Goal: Information Seeking & Learning: Check status

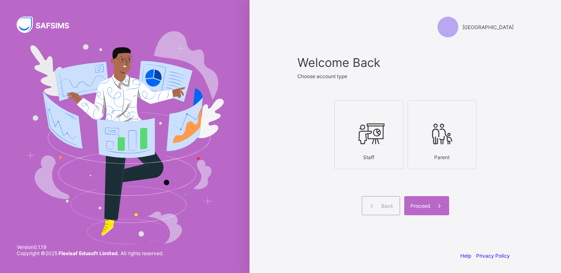
click at [374, 137] on icon at bounding box center [368, 133] width 29 height 25
click at [421, 206] on span "Proceed" at bounding box center [420, 206] width 20 height 6
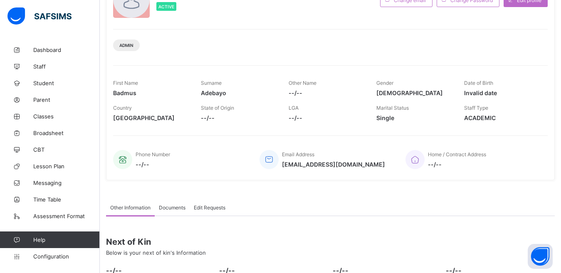
scroll to position [83, 0]
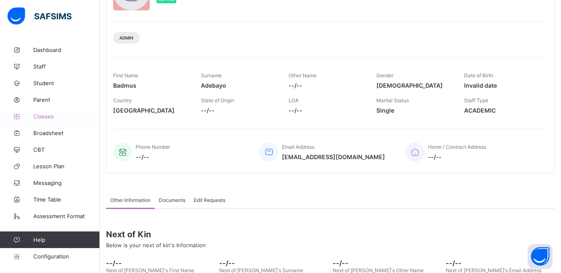
click at [50, 117] on span "Classes" at bounding box center [66, 116] width 67 height 7
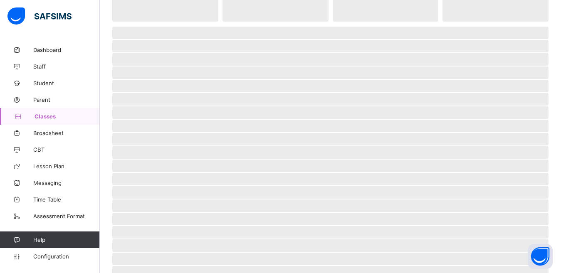
click at [561, 269] on div "‌ ‌ ‌ ‌ ‌ ‌ ‌ ‌ ‌ ‌ ‌ ‌ ‌ ‌ ‌ ‌ ‌ ‌ ‌ ‌ ‌ ‌ ‌ ‌ ‌ ‌ ‌ ‌ ‌" at bounding box center [330, 144] width 461 height 454
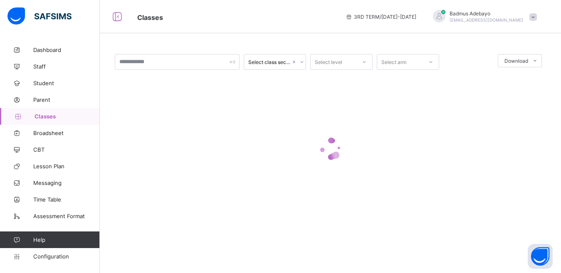
click at [561, 269] on div "Select class section Select level Select arm Download Pdf Report Excel Report ×…" at bounding box center [330, 136] width 461 height 273
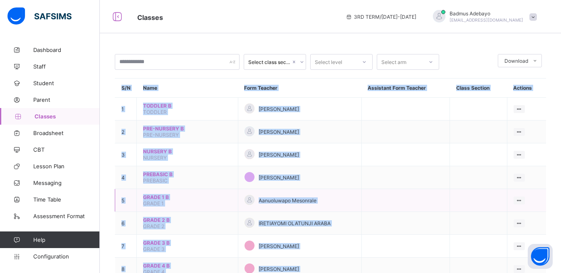
click at [393, 190] on td at bounding box center [405, 200] width 88 height 23
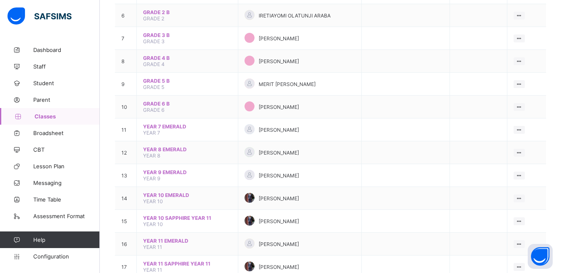
scroll to position [233, 0]
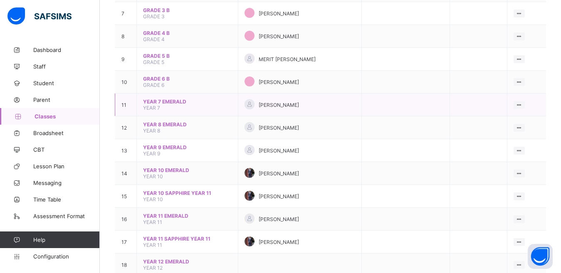
click at [174, 104] on span "YEAR 7 EMERALD" at bounding box center [187, 102] width 89 height 6
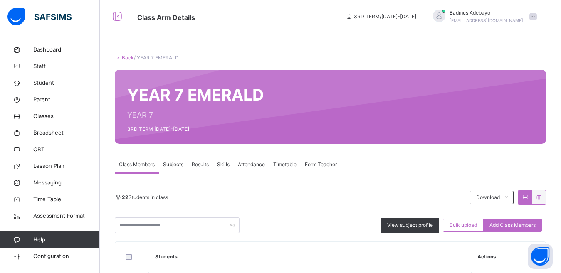
click at [201, 165] on span "Results" at bounding box center [200, 164] width 17 height 7
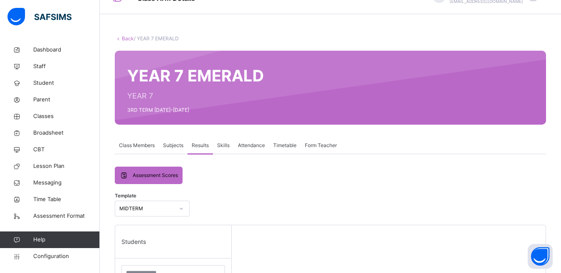
scroll to position [150, 0]
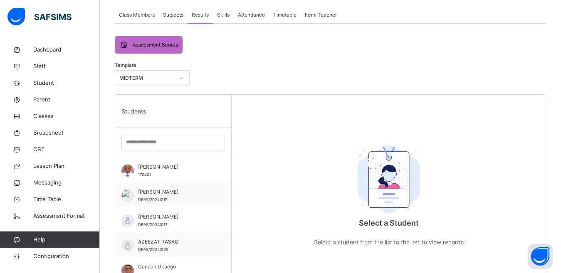
click at [180, 80] on icon at bounding box center [181, 78] width 5 height 8
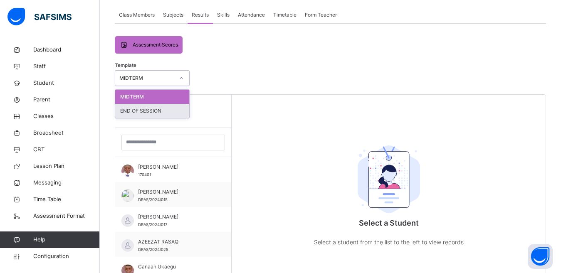
click at [151, 114] on div "END OF SESSION" at bounding box center [152, 111] width 74 height 14
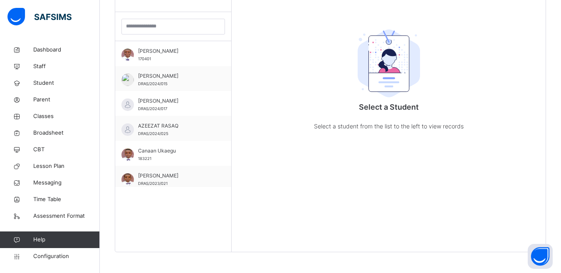
scroll to position [270, 0]
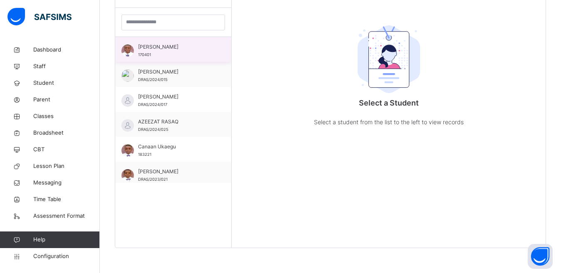
click at [154, 49] on span "Aboderin Mishael" at bounding box center [175, 46] width 74 height 7
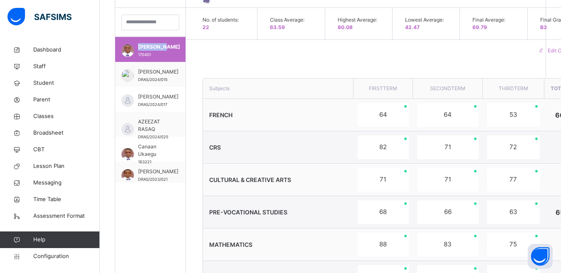
scroll to position [31, 0]
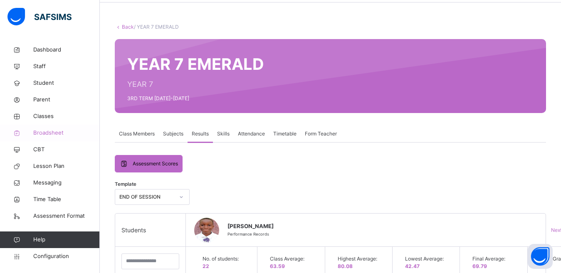
click at [51, 133] on span "Broadsheet" at bounding box center [66, 133] width 67 height 8
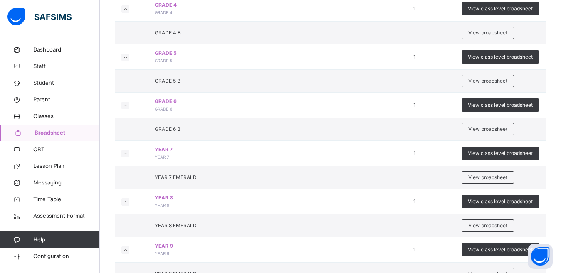
scroll to position [474, 0]
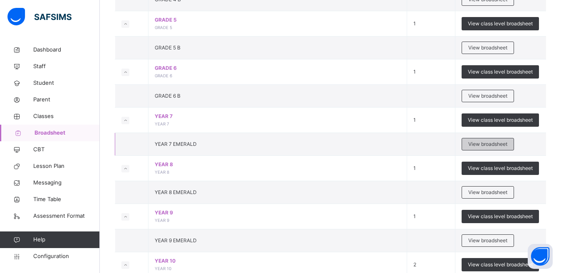
click at [487, 145] on span "View broadsheet" at bounding box center [487, 144] width 39 height 7
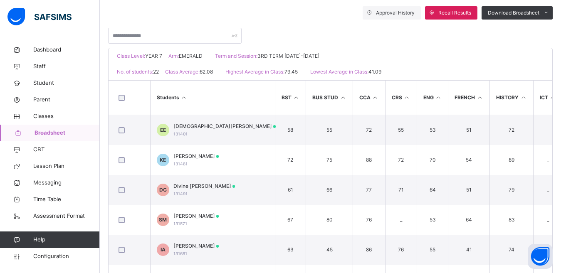
scroll to position [181, 0]
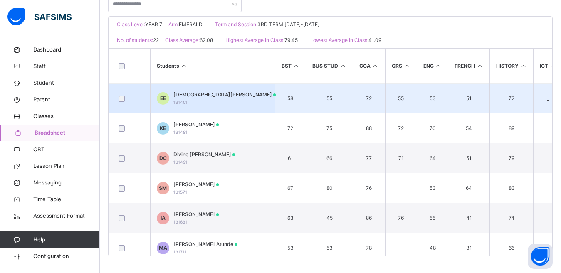
click at [187, 96] on span "Emmauel Enendu" at bounding box center [224, 94] width 103 height 7
click at [0, 0] on div "Final Grade" at bounding box center [0, 0] width 0 height 0
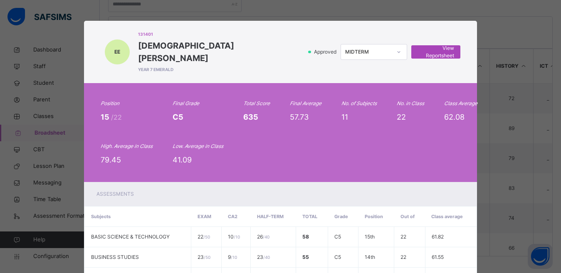
click at [431, 45] on span "View Reportsheet" at bounding box center [436, 51] width 37 height 15
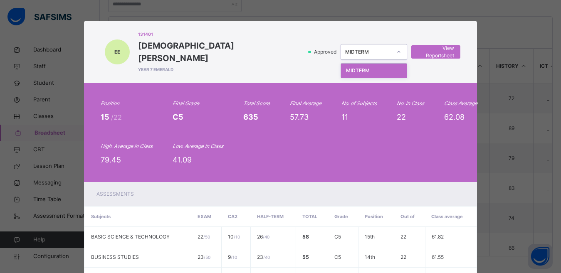
click at [397, 51] on icon at bounding box center [398, 52] width 3 height 2
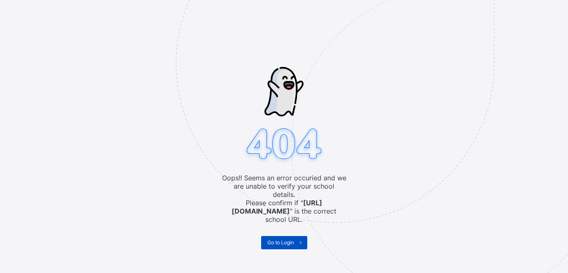
click at [273, 240] on span "Go to Login" at bounding box center [280, 243] width 27 height 6
